Goal: Task Accomplishment & Management: Manage account settings

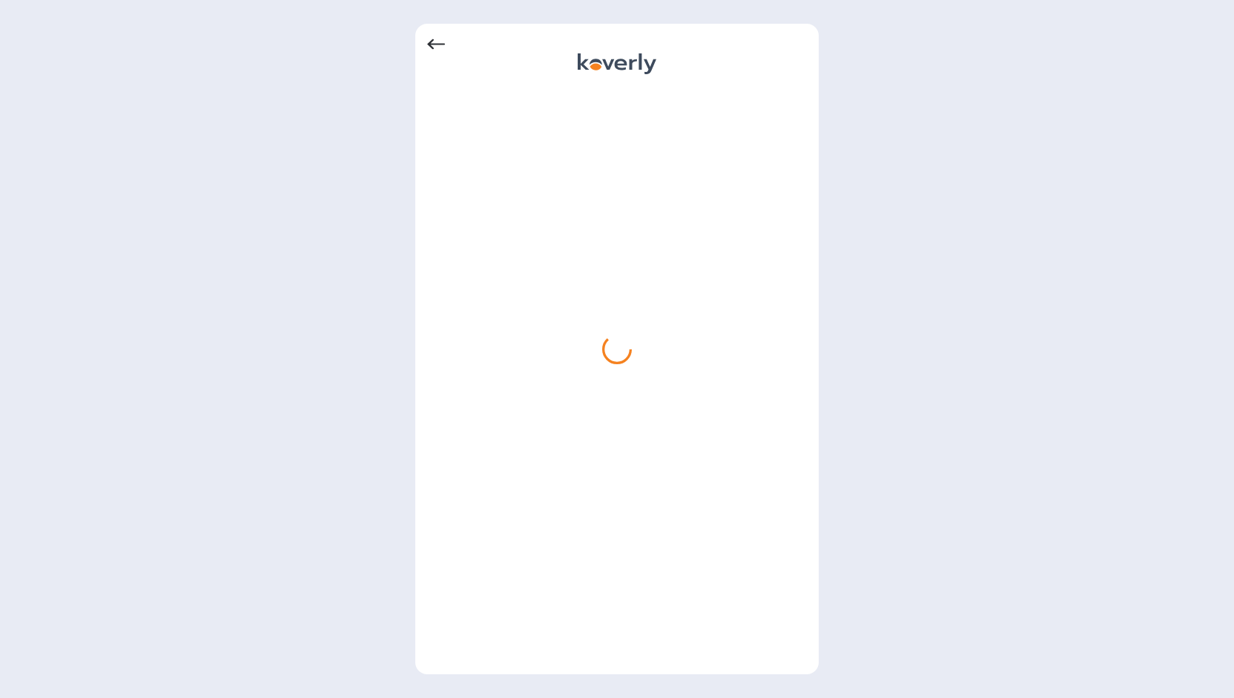
click at [436, 45] on icon at bounding box center [436, 44] width 18 height 10
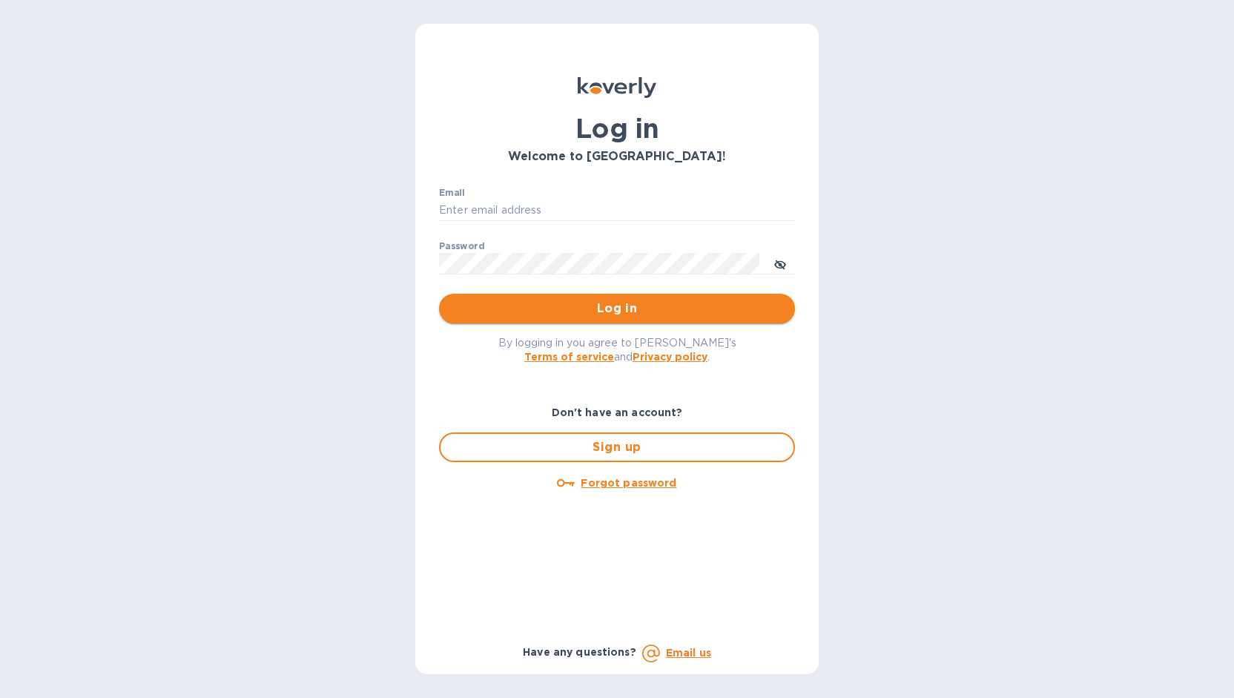
type input "[EMAIL_ADDRESS][DOMAIN_NAME]"
click at [607, 305] on span "Log in" at bounding box center [617, 309] width 332 height 18
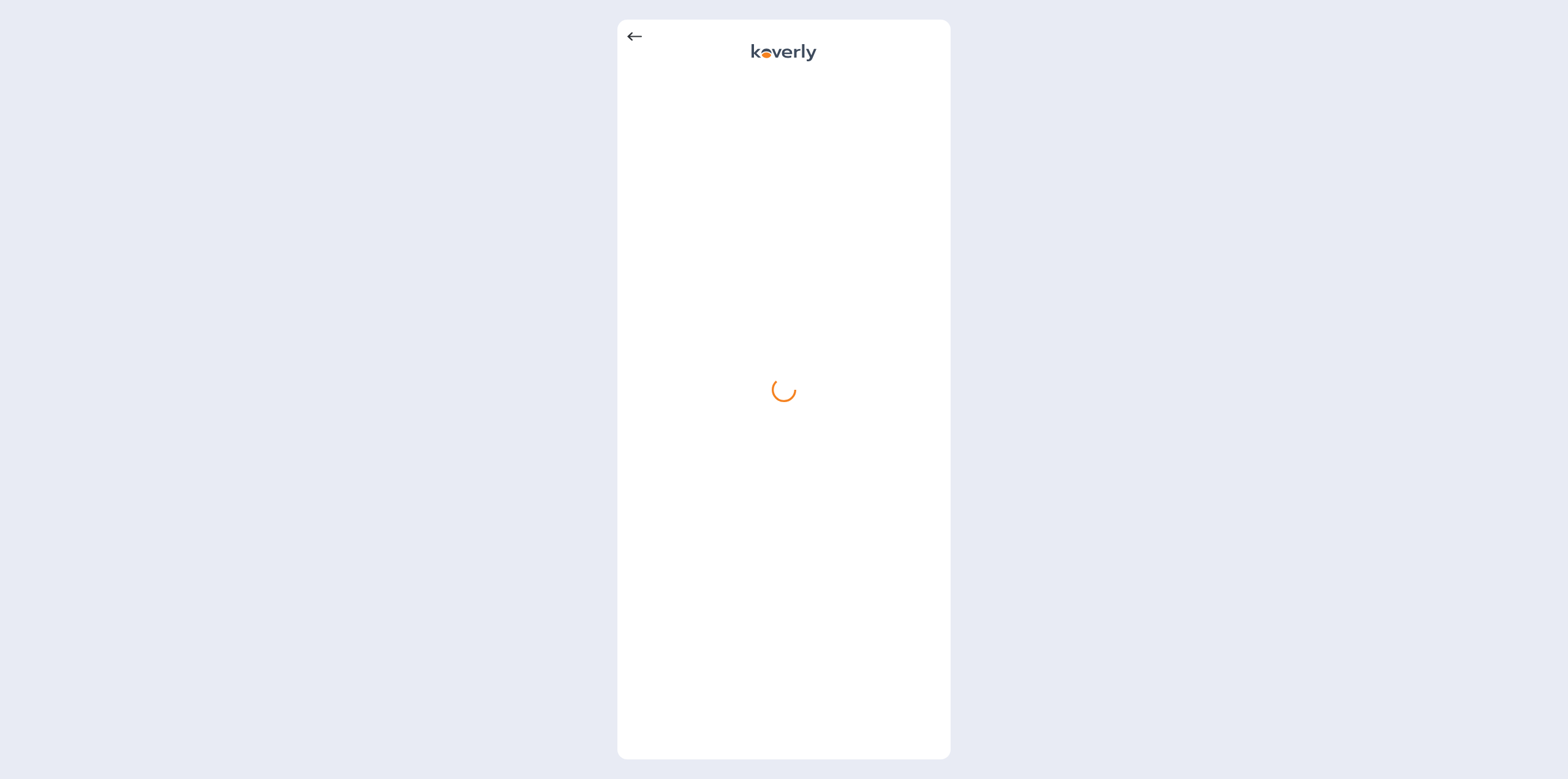
click at [629, 37] on icon at bounding box center [634, 36] width 15 height 8
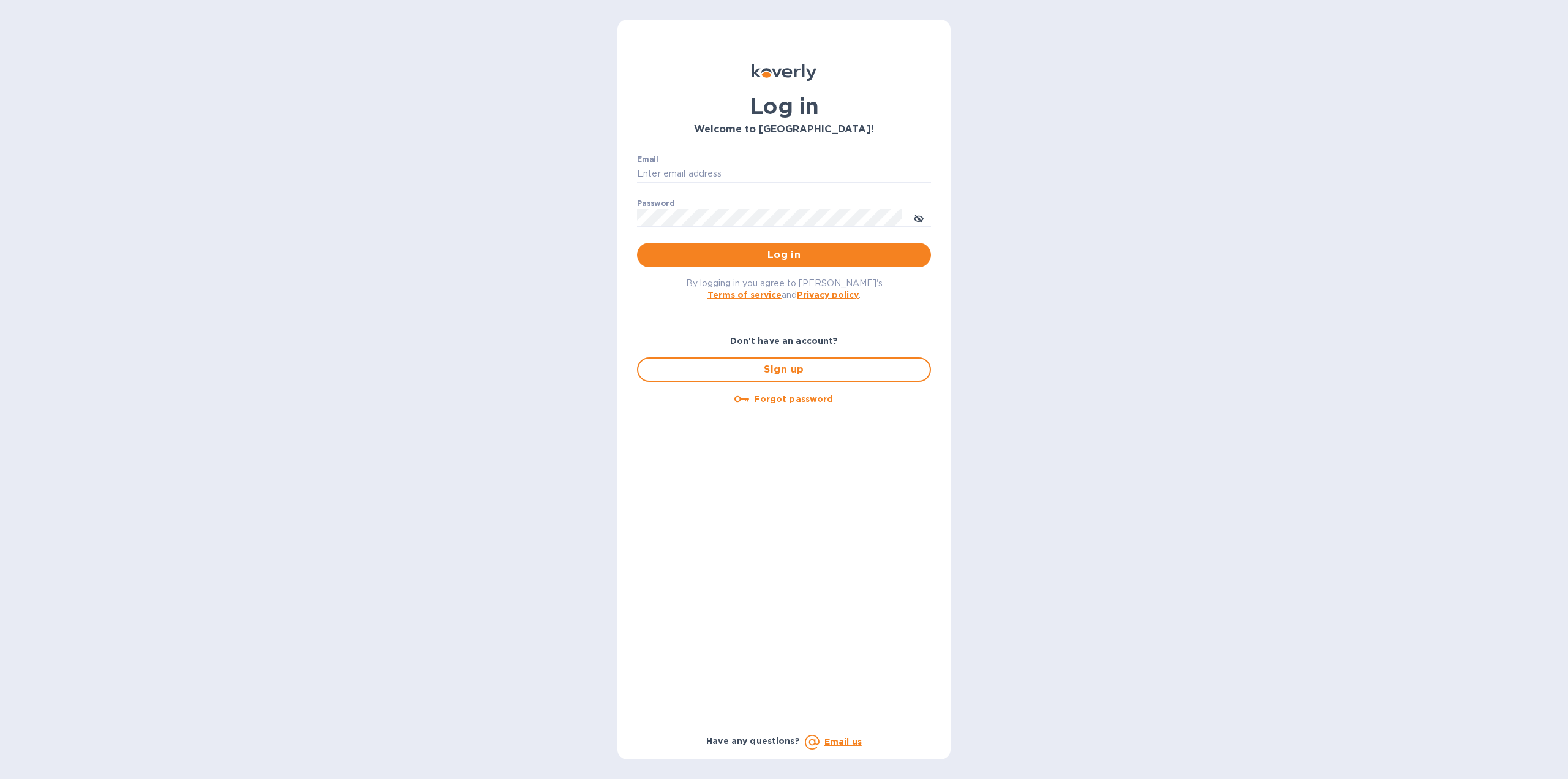
type input "[EMAIL_ADDRESS][DOMAIN_NAME]"
click at [727, 253] on span "Log in" at bounding box center [784, 255] width 274 height 15
